Goal: Information Seeking & Learning: Learn about a topic

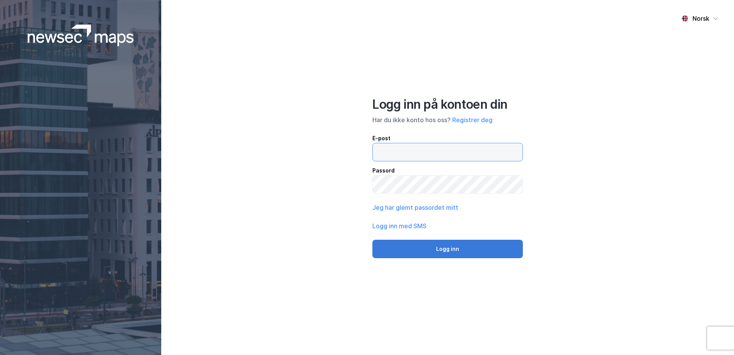
type input "[EMAIL_ADDRESS][DOMAIN_NAME]"
click at [444, 253] on button "Logg inn" at bounding box center [447, 249] width 151 height 18
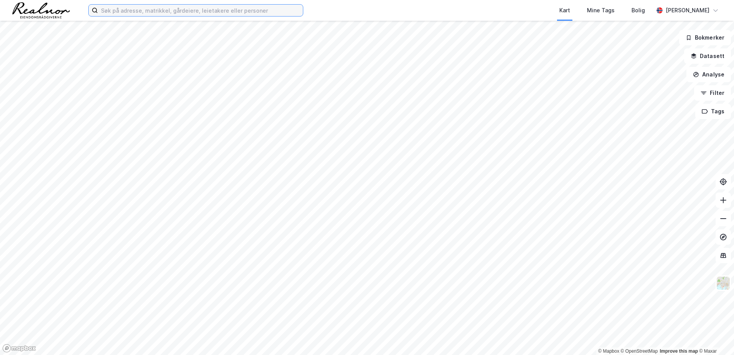
click at [119, 11] on input at bounding box center [200, 11] width 205 height 12
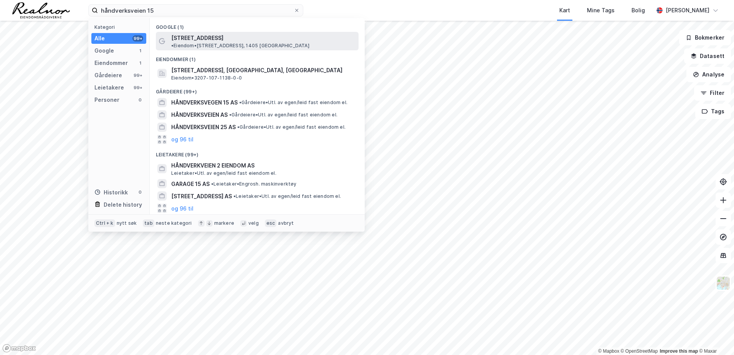
click at [217, 37] on span "[STREET_ADDRESS]" at bounding box center [197, 37] width 52 height 9
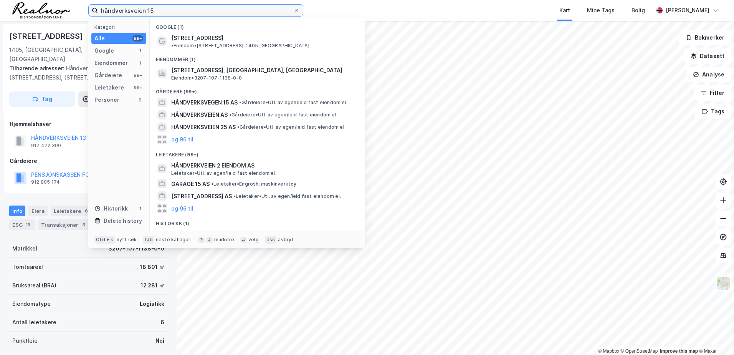
drag, startPoint x: 159, startPoint y: 12, endPoint x: 21, endPoint y: 0, distance: 139.1
click at [21, 0] on div "håndverksveien 15 Kategori Alle 99+ Google 1 Eiendommer 1 Gårdeiere 99+ Leietak…" at bounding box center [367, 10] width 734 height 21
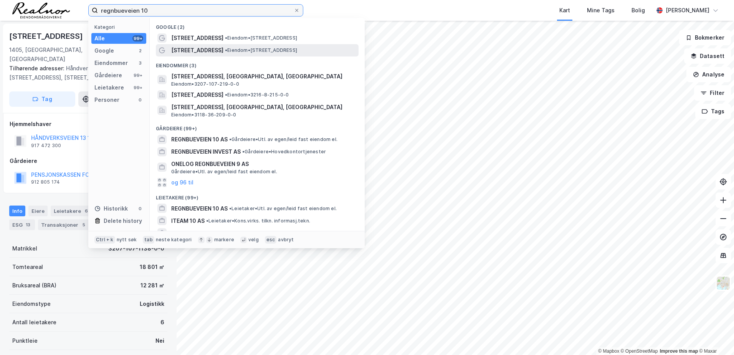
type input "regnbueveien 10"
click at [225, 49] on span "•" at bounding box center [226, 50] width 2 height 6
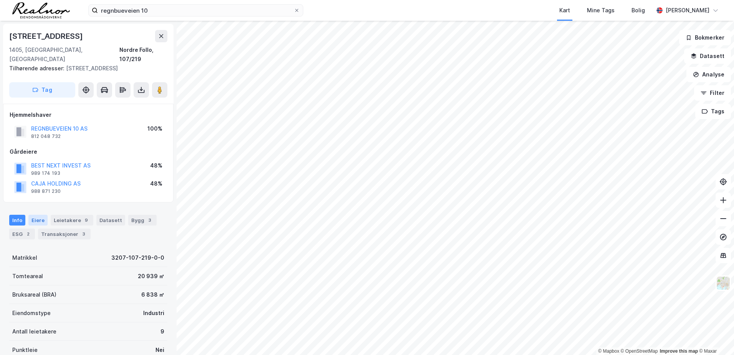
click at [36, 215] on div "Eiere" at bounding box center [37, 220] width 19 height 11
